Goal: Use online tool/utility: Utilize a website feature to perform a specific function

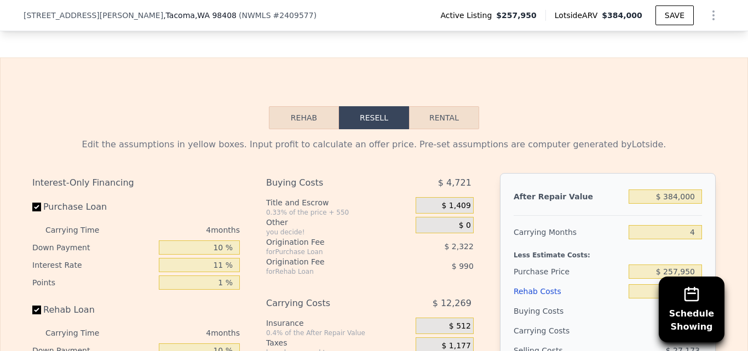
scroll to position [1728, 0]
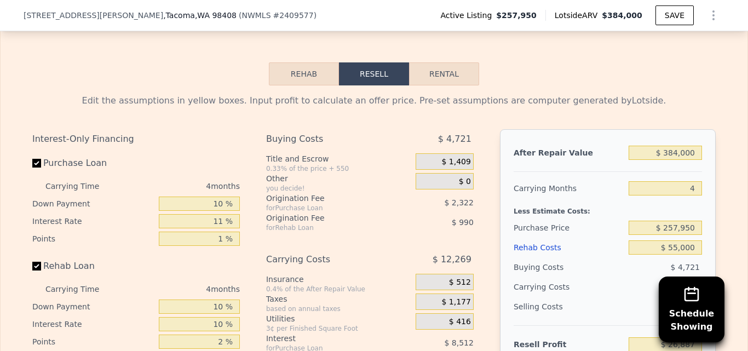
click at [290, 85] on button "Rehab" at bounding box center [304, 73] width 70 height 23
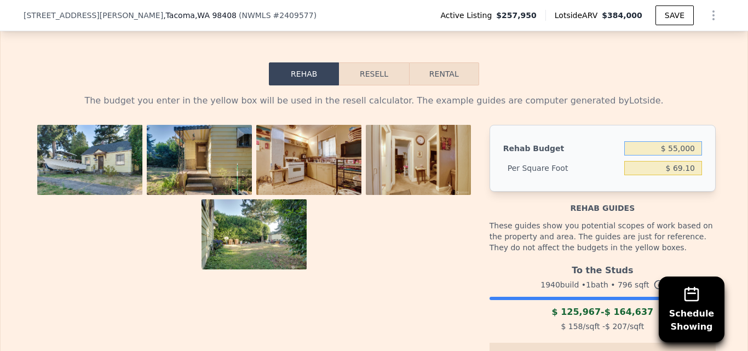
click at [692, 155] on input "$ 55,000" at bounding box center [663, 148] width 78 height 14
type input "$ 5"
type input "$ 160,000"
click at [711, 132] on div "The budget you enter in the yellow box will be used in the resell calculator. T…" at bounding box center [374, 303] width 700 height 437
type input "$ 201.01"
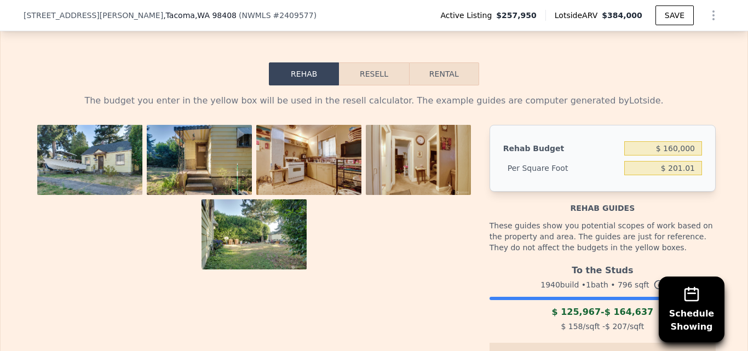
click at [369, 85] on button "Resell" at bounding box center [373, 73] width 69 height 23
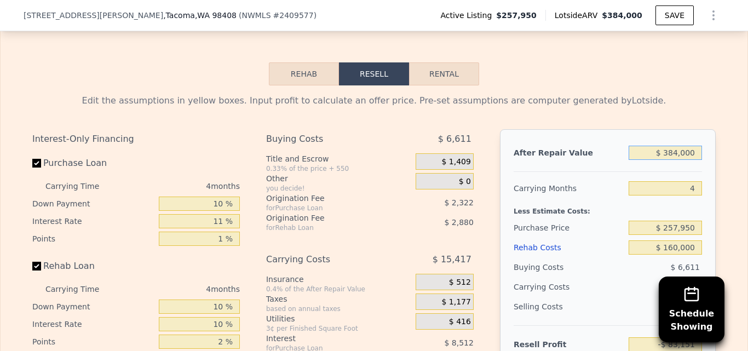
click at [690, 160] on input "$ 384,000" at bounding box center [664, 153] width 73 height 14
type input "$ 3"
type input "-$ 440,013"
type input "$ 3"
type input "$ 500"
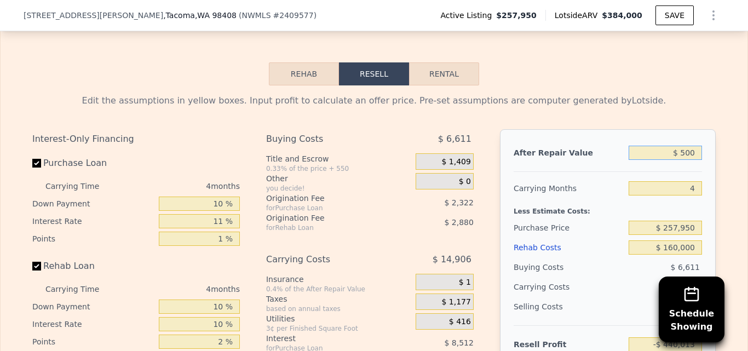
type input "-$ 439,553"
type input "$ 5,000"
type input "-$ 435,370"
type input "$ 50,000"
type input "-$ 393,550"
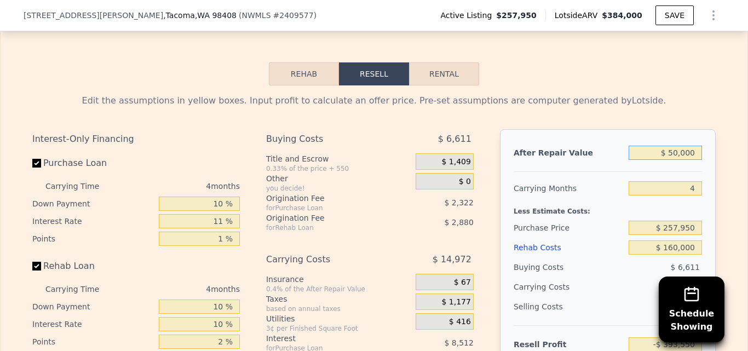
type input "$ 500,000"
type input "$ 24,652"
type input "$ 500,000"
click at [693, 195] on input "4" at bounding box center [664, 188] width 73 height 14
type input "3"
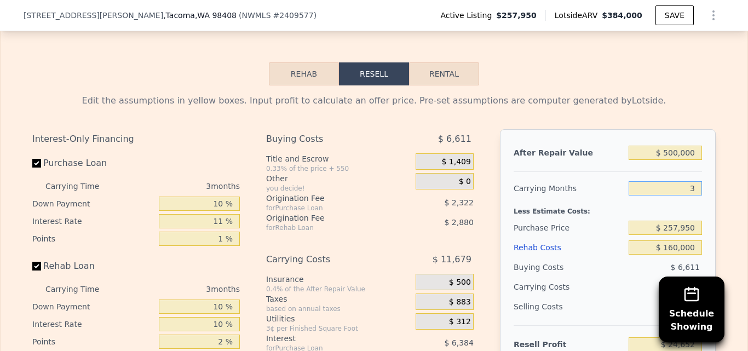
type input "$ 28,545"
type input "3"
click at [725, 193] on div "Edit the assumptions in yellow boxes. Input profit to calculate an offer price.…" at bounding box center [374, 288] width 746 height 407
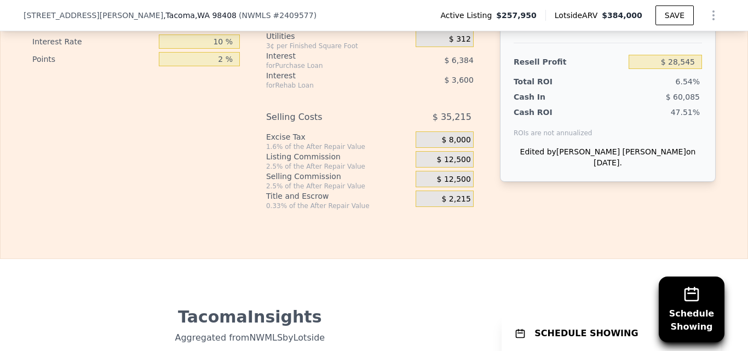
click at [673, 210] on div "Interest-Only Financing Purchase Loan Carrying Time 3 months Down Payment 10 % …" at bounding box center [373, 28] width 683 height 363
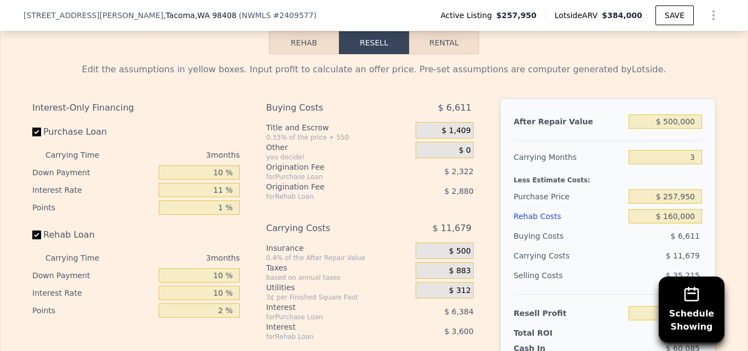
scroll to position [1779, 0]
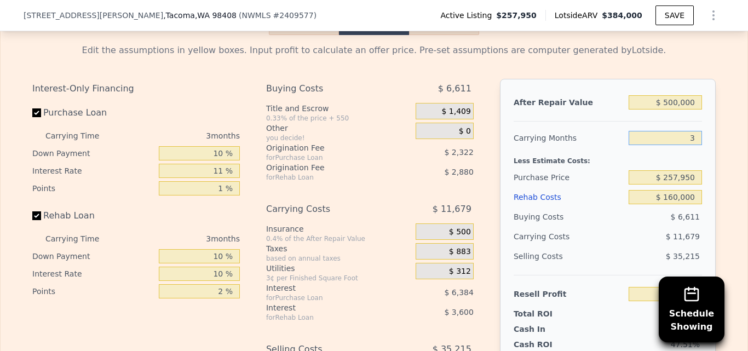
click at [694, 145] on input "3" at bounding box center [664, 138] width 73 height 14
type input "4"
type input "$ 24,652"
type input "4"
click at [721, 158] on div "Edit the assumptions in yellow boxes. Input profit to calculate an offer price.…" at bounding box center [374, 238] width 746 height 407
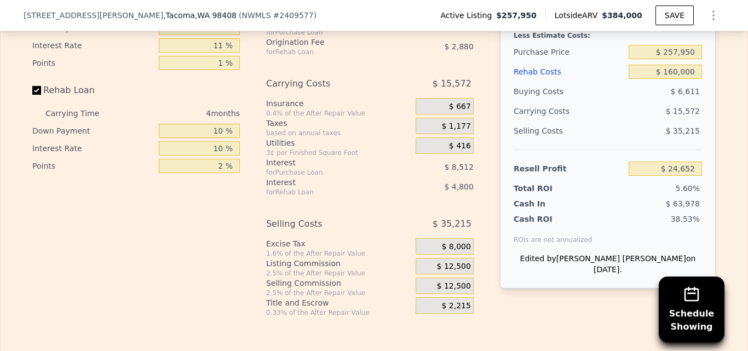
scroll to position [1741, 0]
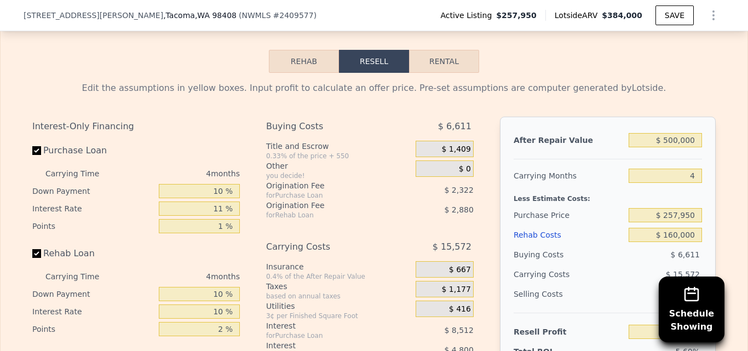
type input "$ 384,000"
type input "$ 55,000"
type input "$ 26,887"
